Goal: Obtain resource: Download file/media

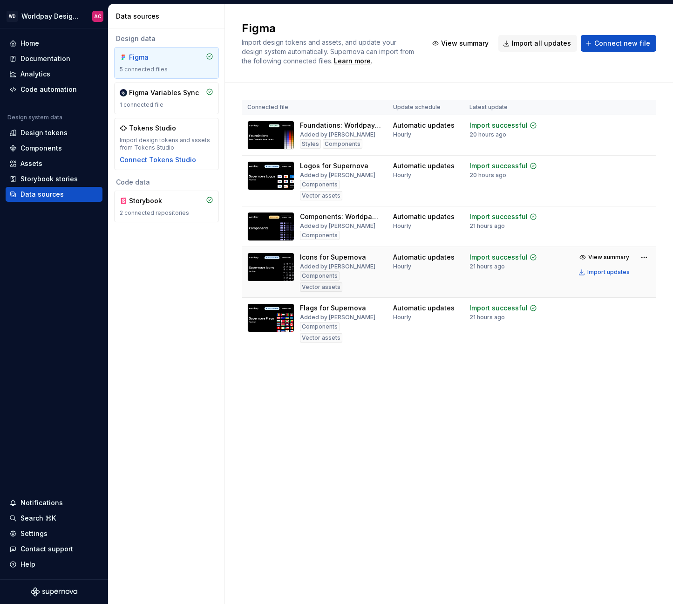
click at [281, 275] on img at bounding box center [270, 267] width 47 height 29
click at [355, 259] on div "Icons for Supernova" at bounding box center [333, 257] width 66 height 9
click at [34, 162] on div "Assets" at bounding box center [32, 163] width 22 height 9
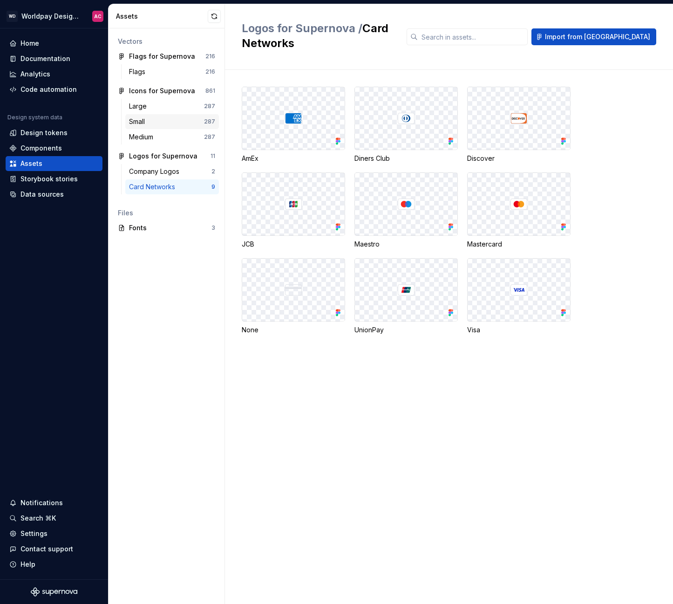
click at [145, 121] on div "Small" at bounding box center [139, 121] width 20 height 9
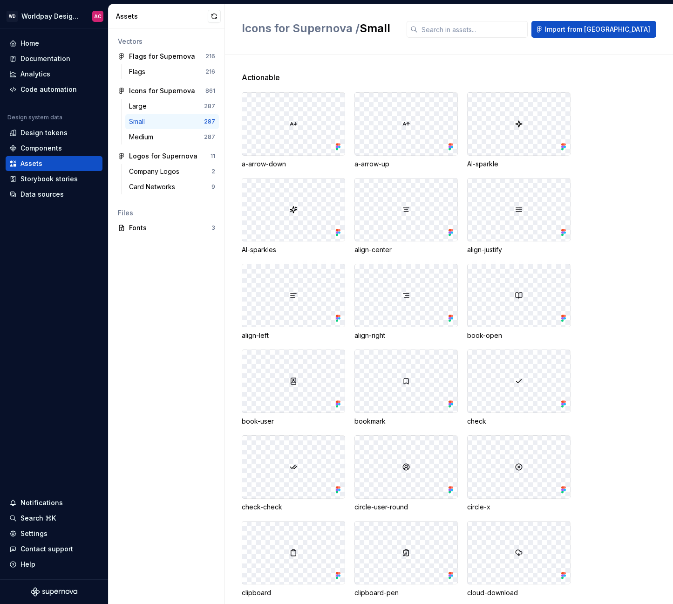
click at [285, 129] on div at bounding box center [293, 124] width 103 height 62
click at [291, 123] on img at bounding box center [293, 123] width 7 height 7
click at [259, 168] on div "a-arrow-down" at bounding box center [293, 163] width 103 height 9
click at [303, 125] on div at bounding box center [293, 124] width 103 height 62
